Goal: Check status

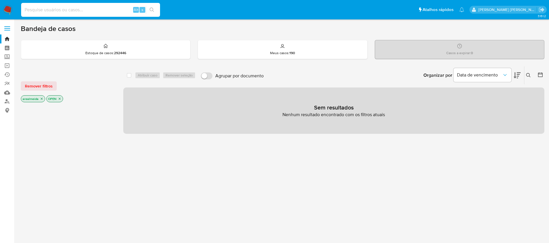
click at [89, 9] on input at bounding box center [90, 10] width 139 height 8
paste input "4kCnBNilB9Ngpn8fq2kG39OK"
type input "4kCnBNilB9Ngpn8fq2kG39OK"
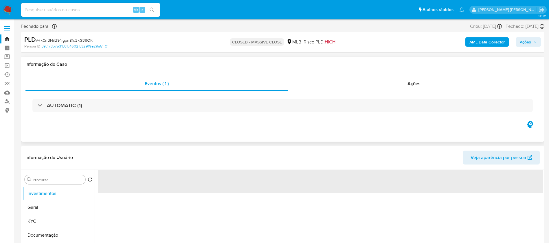
select select "10"
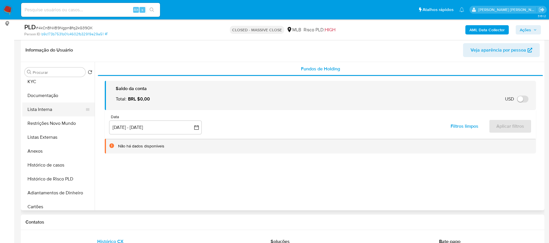
scroll to position [43, 0]
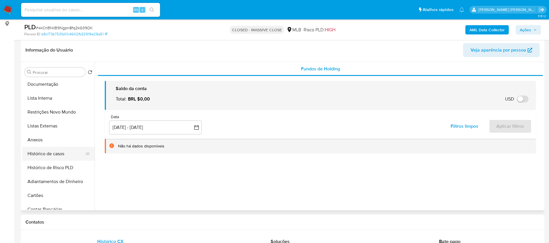
click at [52, 151] on button "Histórico de casos" at bounding box center [56, 154] width 68 height 14
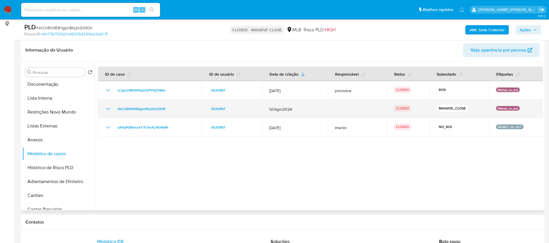
click at [114, 107] on div "4kCnBNilB9Ngpn8fq2kG39OK" at bounding box center [150, 108] width 90 height 7
click at [108, 109] on icon "Mostrar/Ocultar" at bounding box center [108, 108] width 7 height 7
